Goal: Task Accomplishment & Management: Manage account settings

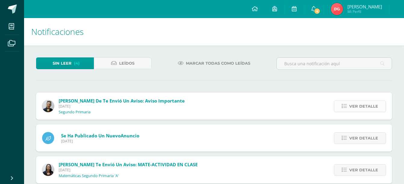
click at [364, 107] on span "Ver detalle" at bounding box center [363, 106] width 29 height 11
click at [364, 106] on span "Ver detalle" at bounding box center [363, 106] width 29 height 11
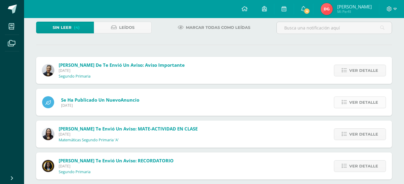
scroll to position [43, 0]
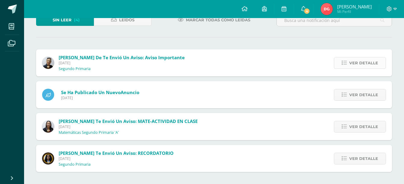
click at [347, 60] on link "Ver detalle" at bounding box center [360, 63] width 52 height 12
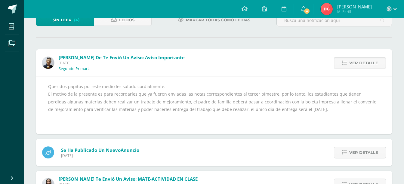
click at [350, 62] on link "Ver detalle" at bounding box center [360, 63] width 52 height 12
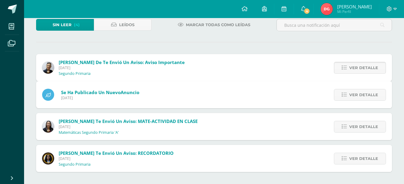
scroll to position [11, 0]
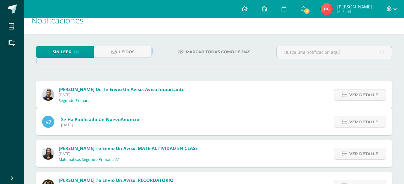
click at [350, 62] on div at bounding box center [334, 54] width 120 height 17
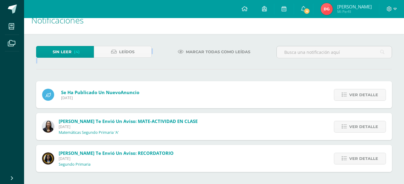
click at [350, 62] on div at bounding box center [334, 54] width 120 height 17
click at [132, 54] on span "Leídos" at bounding box center [126, 51] width 15 height 11
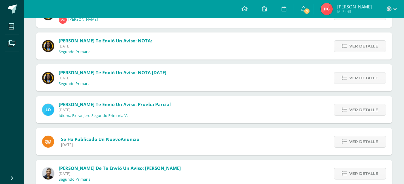
scroll to position [255, 0]
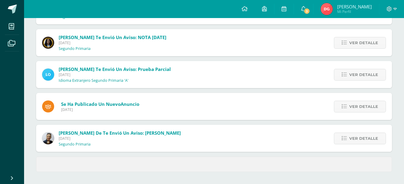
drag, startPoint x: 299, startPoint y: 84, endPoint x: 290, endPoint y: 141, distance: 58.1
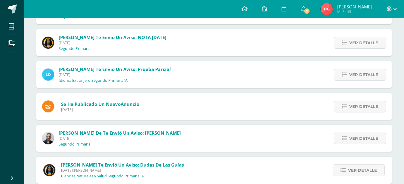
scroll to position [304, 0]
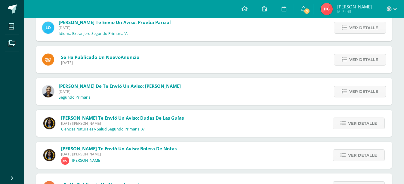
drag, startPoint x: 274, startPoint y: 124, endPoint x: 272, endPoint y: 161, distance: 36.8
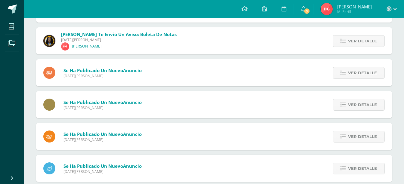
scroll to position [564, 0]
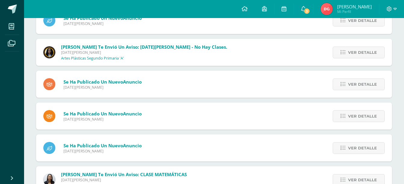
drag, startPoint x: 213, startPoint y: 39, endPoint x: 216, endPoint y: 172, distance: 133.0
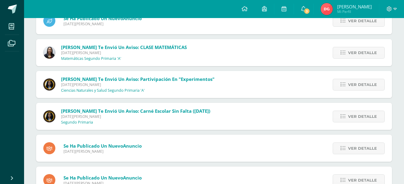
scroll to position [818, 0]
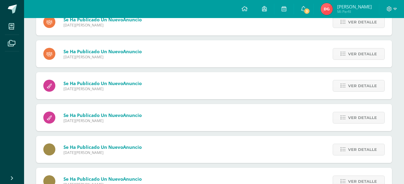
drag, startPoint x: 216, startPoint y: 172, endPoint x: 197, endPoint y: 173, distance: 18.7
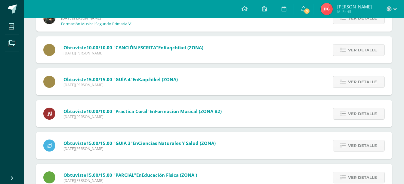
scroll to position [4710, 0]
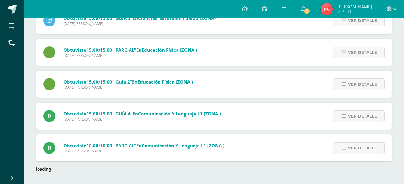
drag, startPoint x: 188, startPoint y: 89, endPoint x: 195, endPoint y: 150, distance: 61.1
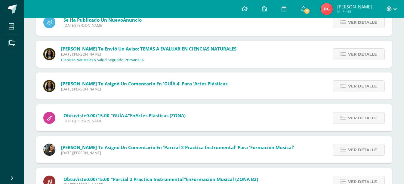
scroll to position [5348, 0]
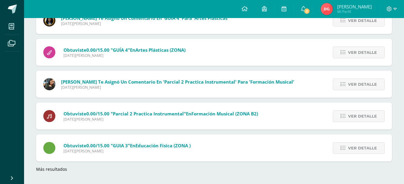
drag, startPoint x: 204, startPoint y: 146, endPoint x: 201, endPoint y: 186, distance: 40.7
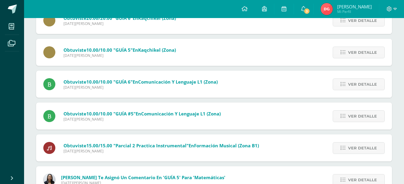
scroll to position [8218, 0]
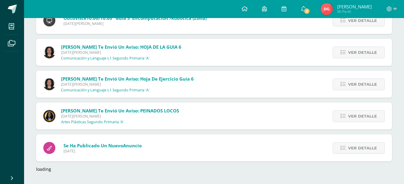
drag, startPoint x: 245, startPoint y: 56, endPoint x: 253, endPoint y: 139, distance: 82.8
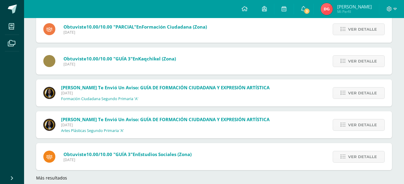
scroll to position [0, 0]
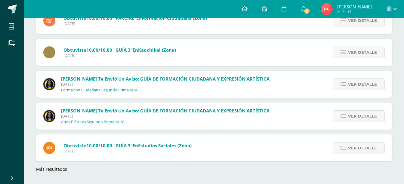
drag, startPoint x: 250, startPoint y: 131, endPoint x: 245, endPoint y: 176, distance: 44.8
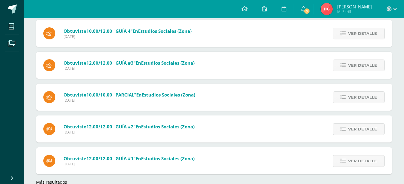
scroll to position [24163, 0]
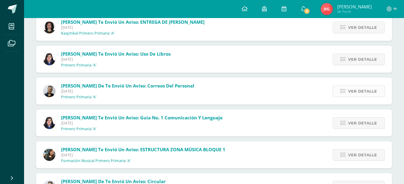
click at [346, 92] on icon at bounding box center [343, 91] width 5 height 5
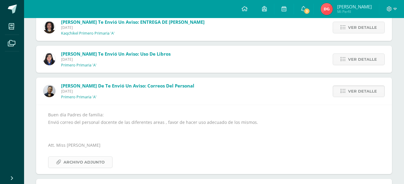
drag, startPoint x: 78, startPoint y: 165, endPoint x: 73, endPoint y: 161, distance: 6.7
click at [78, 165] on span "Archivo Adjunto" at bounding box center [83, 162] width 41 height 11
